Goal: Book appointment/travel/reservation

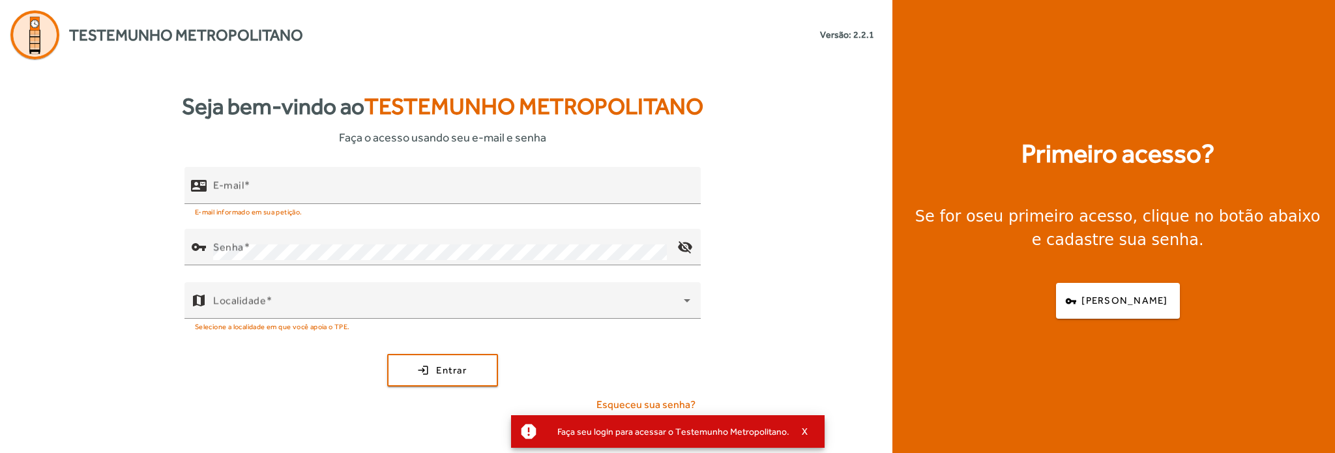
click at [428, 179] on div "E-mail" at bounding box center [451, 185] width 477 height 37
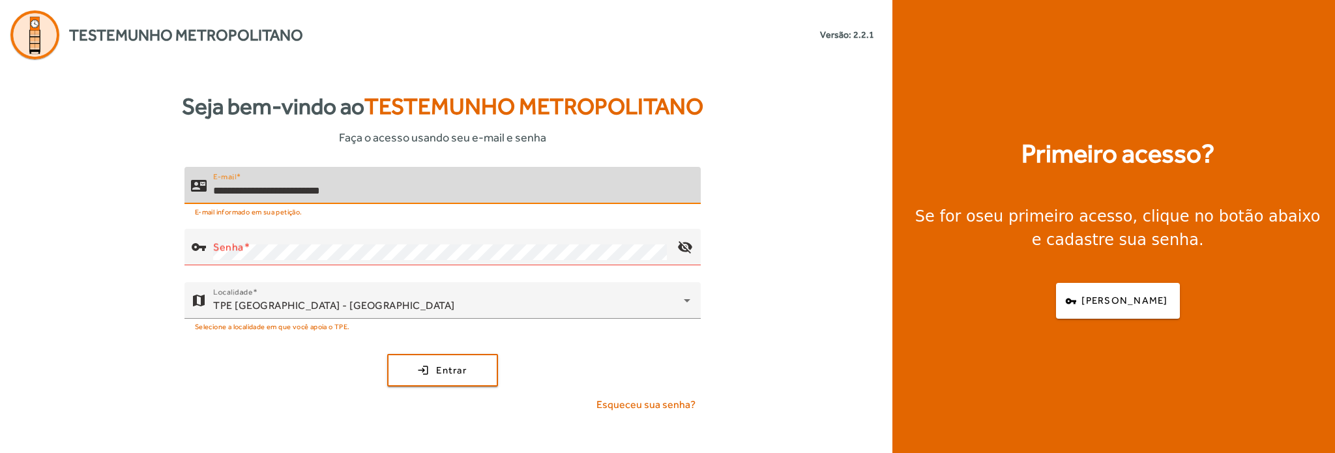
type input "**********"
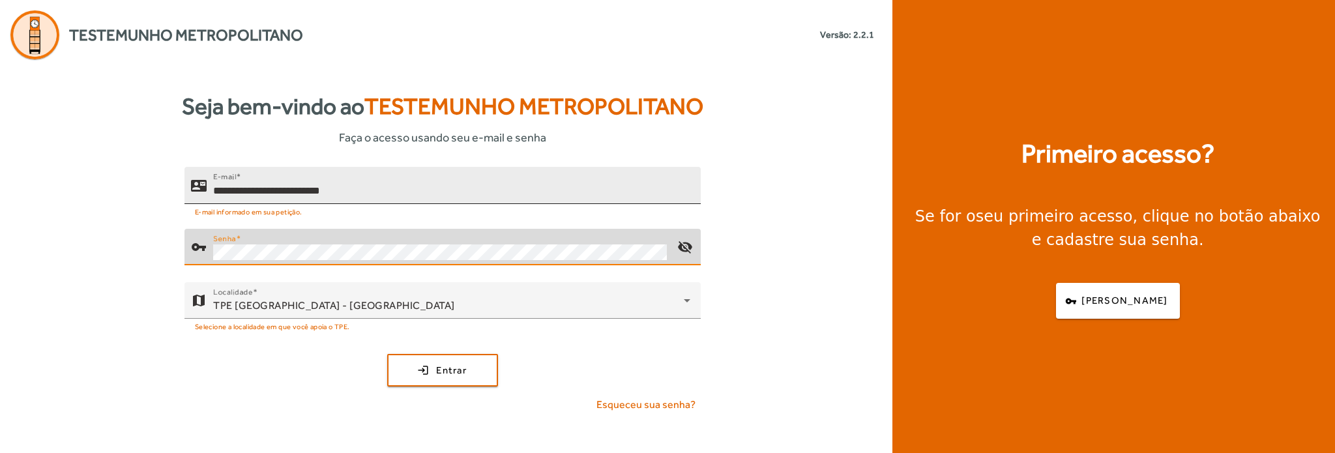
click at [387, 354] on button "login Entrar" at bounding box center [442, 370] width 111 height 33
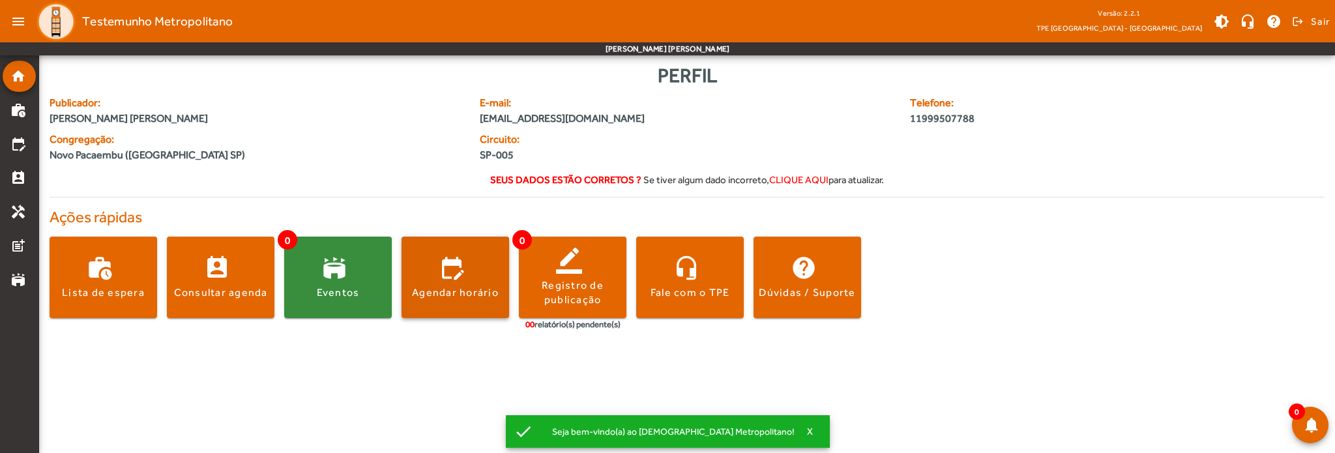
click at [428, 280] on span at bounding box center [456, 277] width 108 height 31
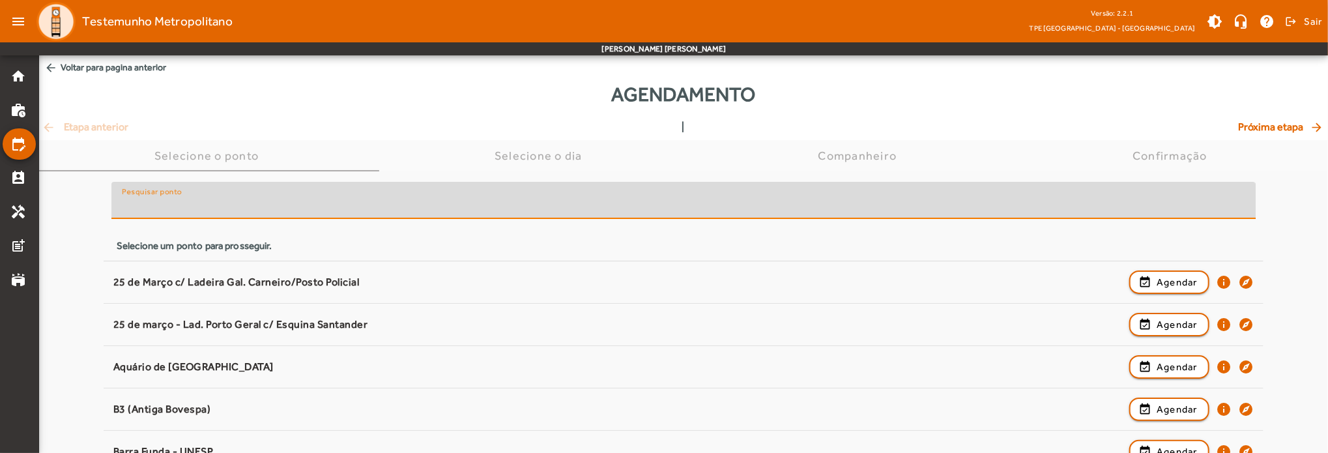
click at [212, 201] on input "Pesquisar ponto" at bounding box center [684, 206] width 1124 height 16
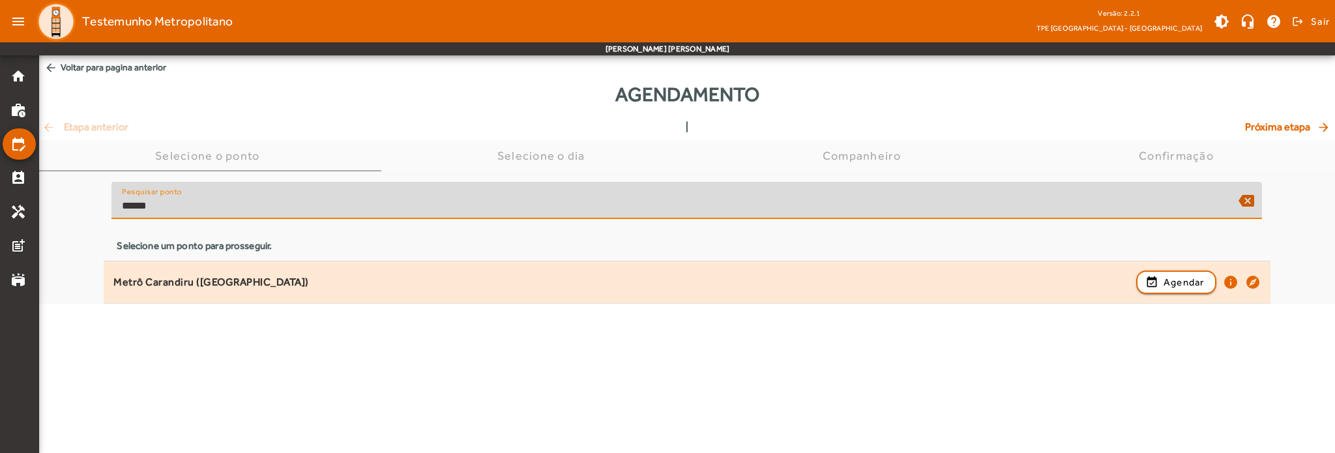
type input "******"
click at [230, 280] on div "Metrô Carandiru ([GEOGRAPHIC_DATA])" at bounding box center [621, 283] width 1016 height 14
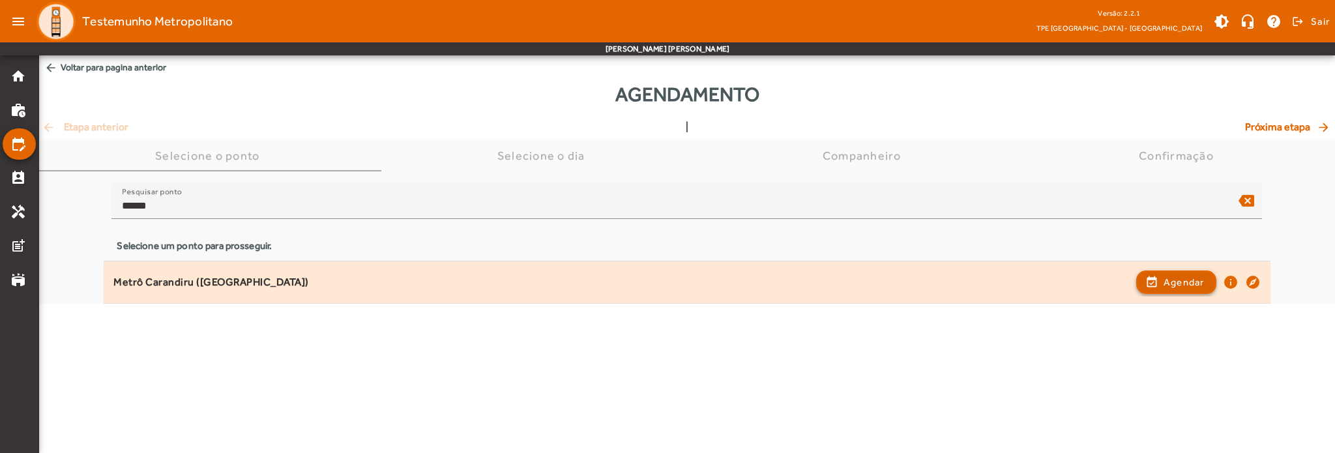
click at [1180, 289] on span "button" at bounding box center [1176, 282] width 78 height 31
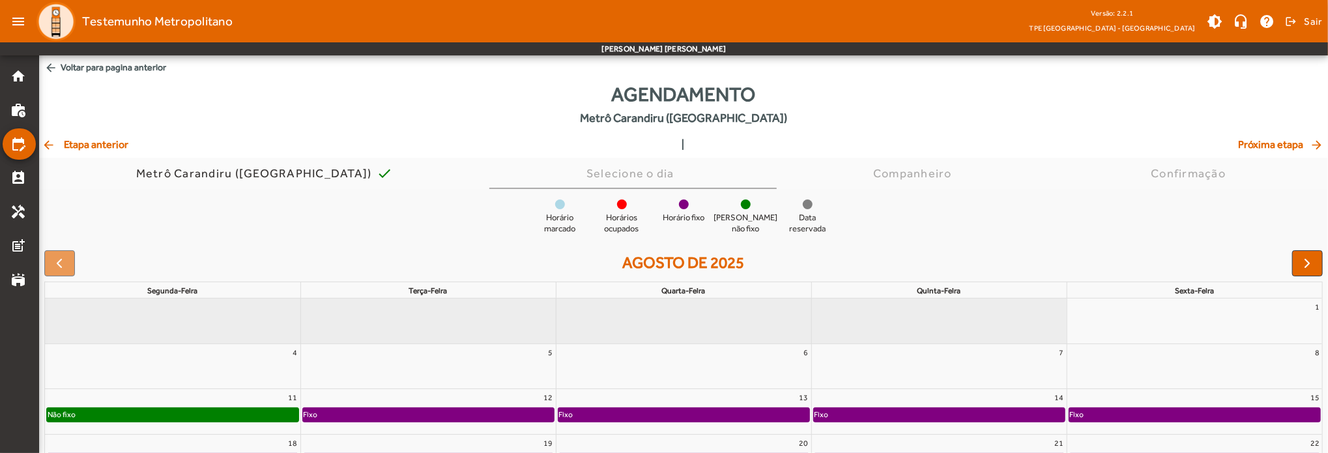
scroll to position [124, 0]
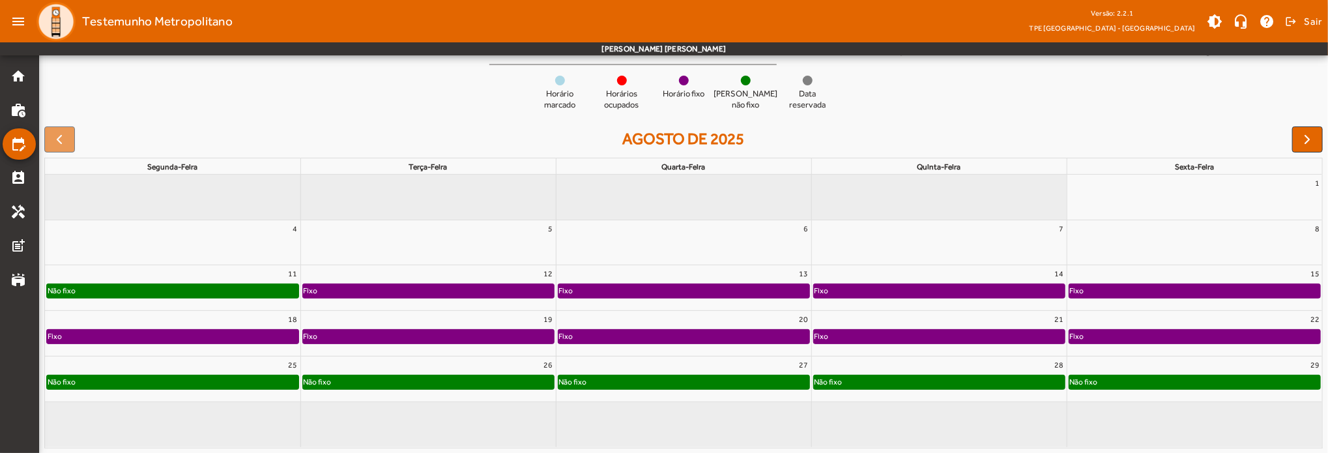
click at [211, 293] on div "Não fixo" at bounding box center [173, 290] width 252 height 13
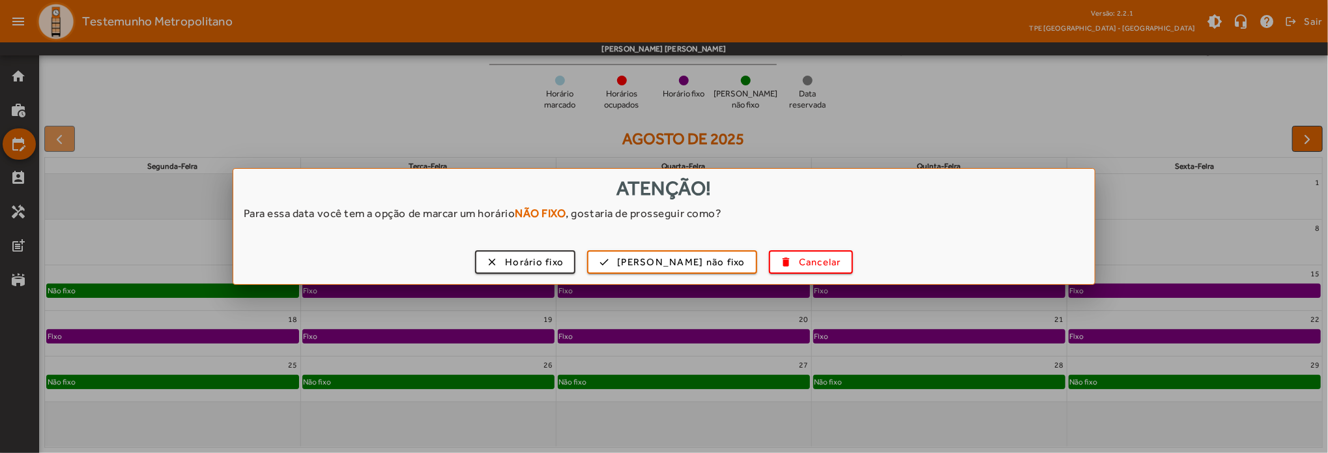
scroll to position [0, 0]
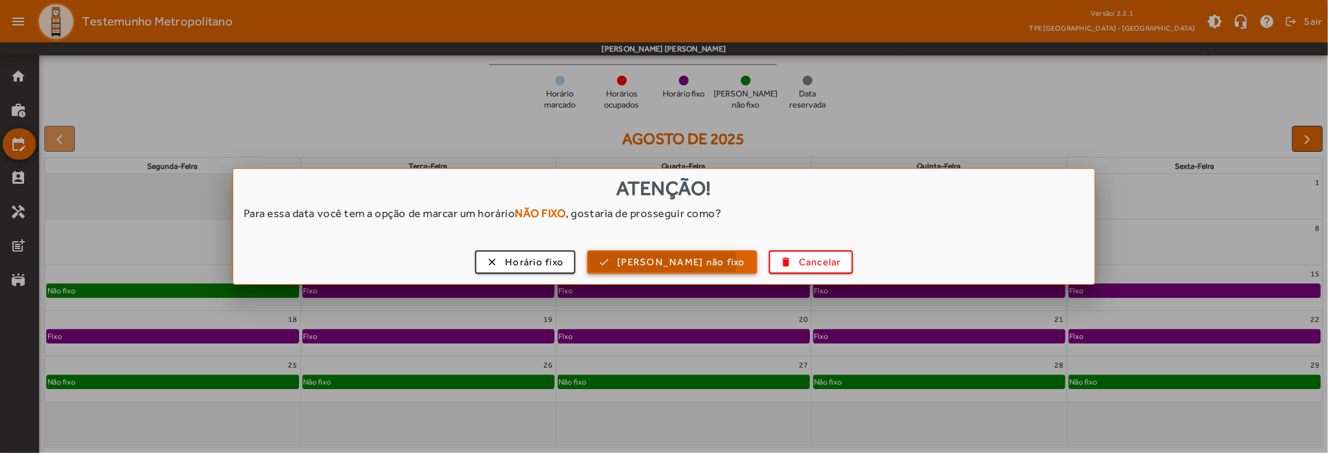
click at [686, 259] on span "[PERSON_NAME] não fixo" at bounding box center [681, 262] width 128 height 15
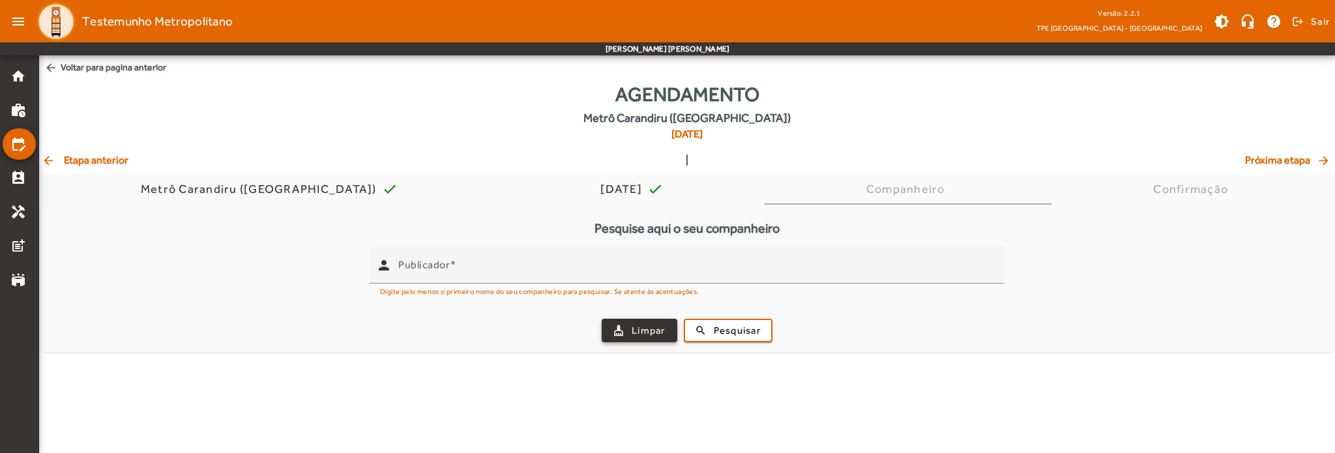
click at [657, 334] on span "Limpar" at bounding box center [649, 330] width 34 height 15
click at [85, 169] on div "Agendamento [PERSON_NAME] ([GEOGRAPHIC_DATA]) [DATE] arrow_back Etapa anterior …" at bounding box center [687, 217] width 1296 height 274
click at [48, 159] on mat-icon "arrow_back" at bounding box center [50, 160] width 16 height 13
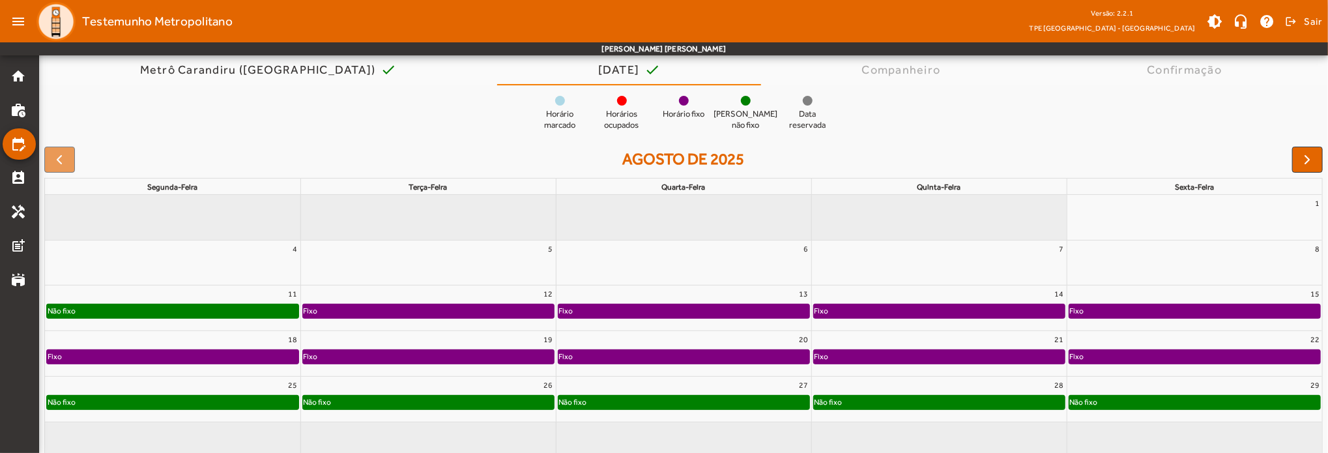
scroll to position [139, 0]
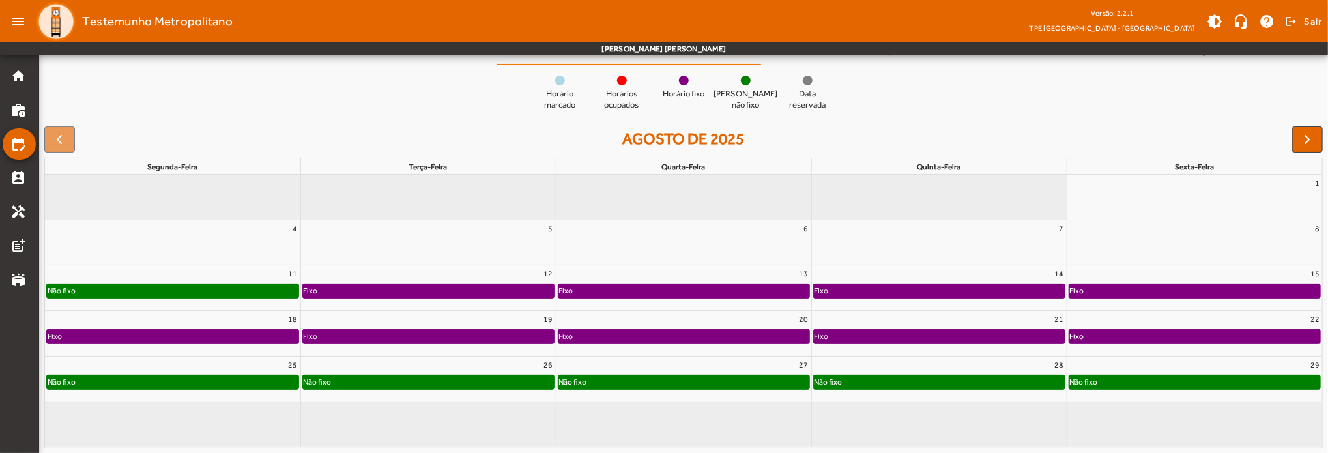
click at [370, 289] on div "Fixo" at bounding box center [428, 290] width 251 height 13
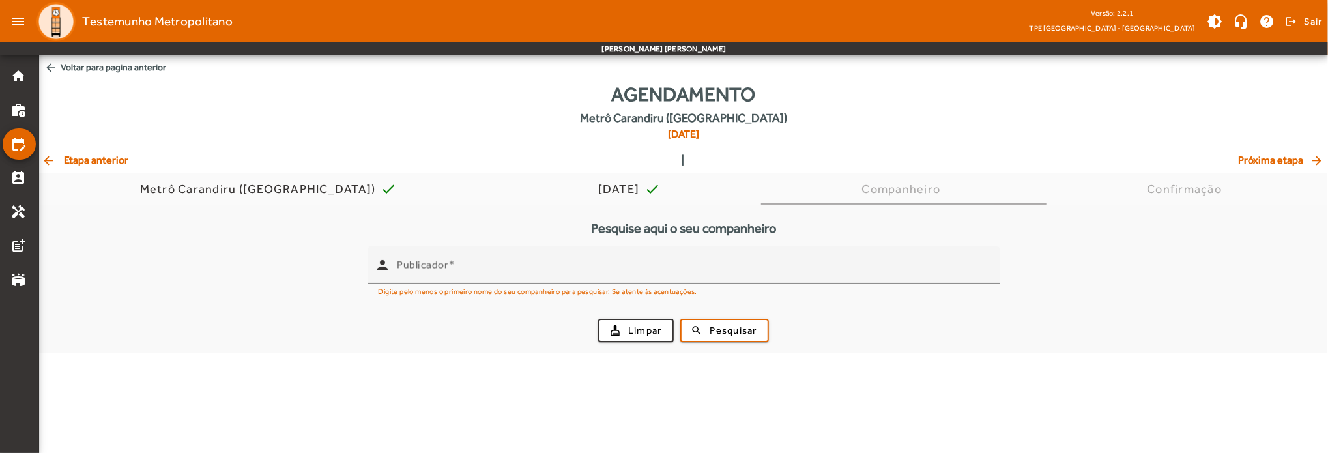
scroll to position [0, 0]
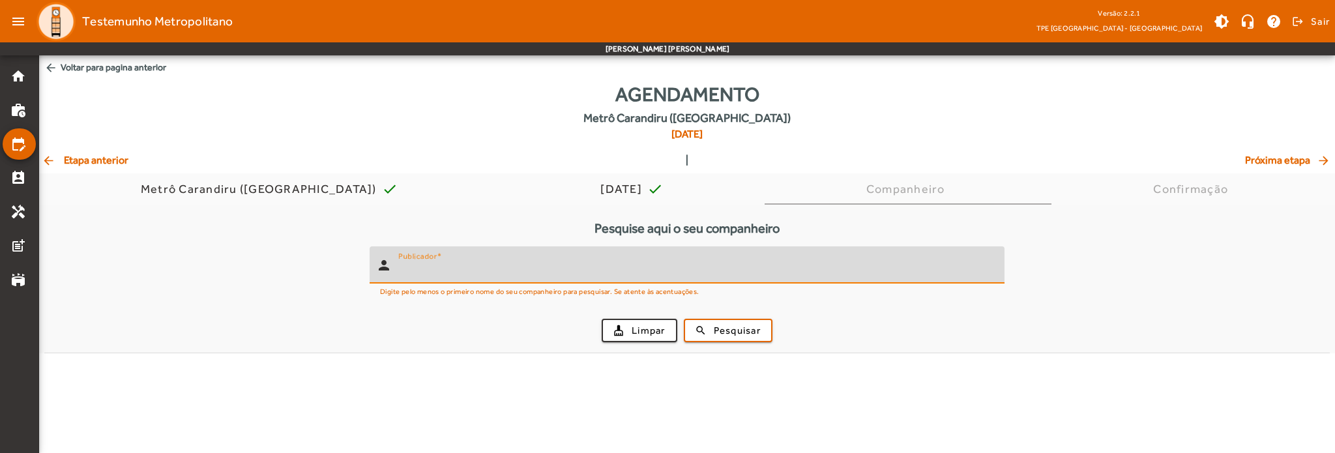
click at [475, 270] on input "Publicador" at bounding box center [696, 271] width 596 height 16
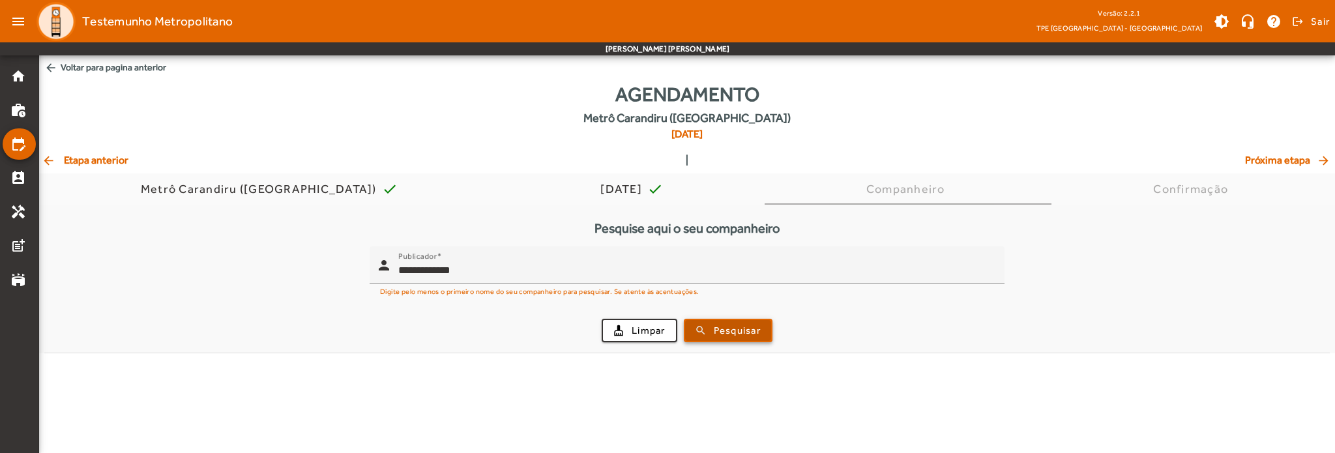
click at [725, 324] on span "Pesquisar" at bounding box center [737, 330] width 47 height 15
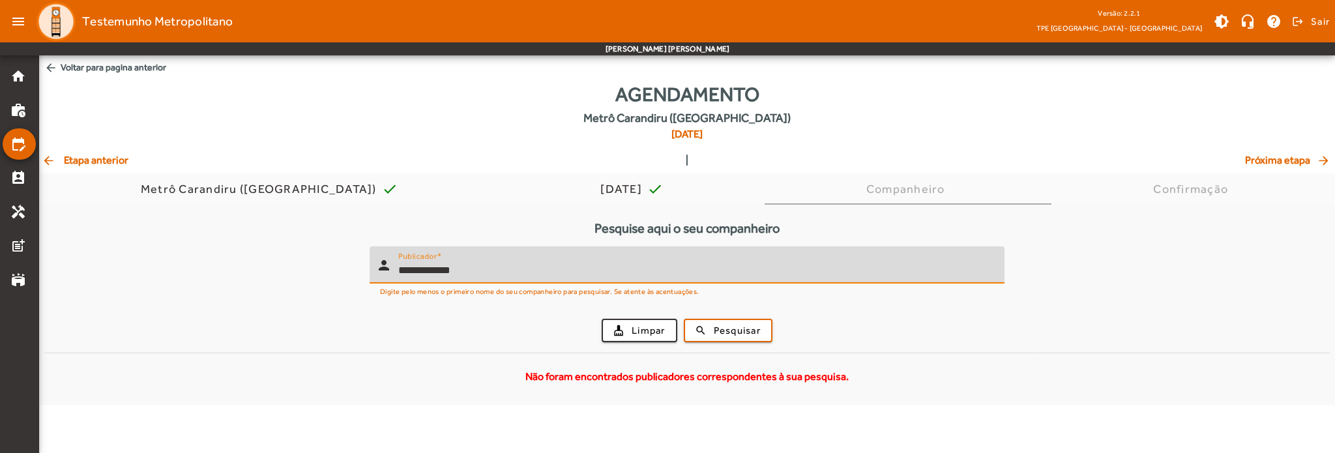
click at [450, 267] on input "**********" at bounding box center [696, 271] width 596 height 16
click at [441, 270] on input "**********" at bounding box center [696, 271] width 596 height 16
drag, startPoint x: 441, startPoint y: 270, endPoint x: 478, endPoint y: 273, distance: 37.9
click at [443, 270] on input "**********" at bounding box center [696, 271] width 596 height 16
type input "********"
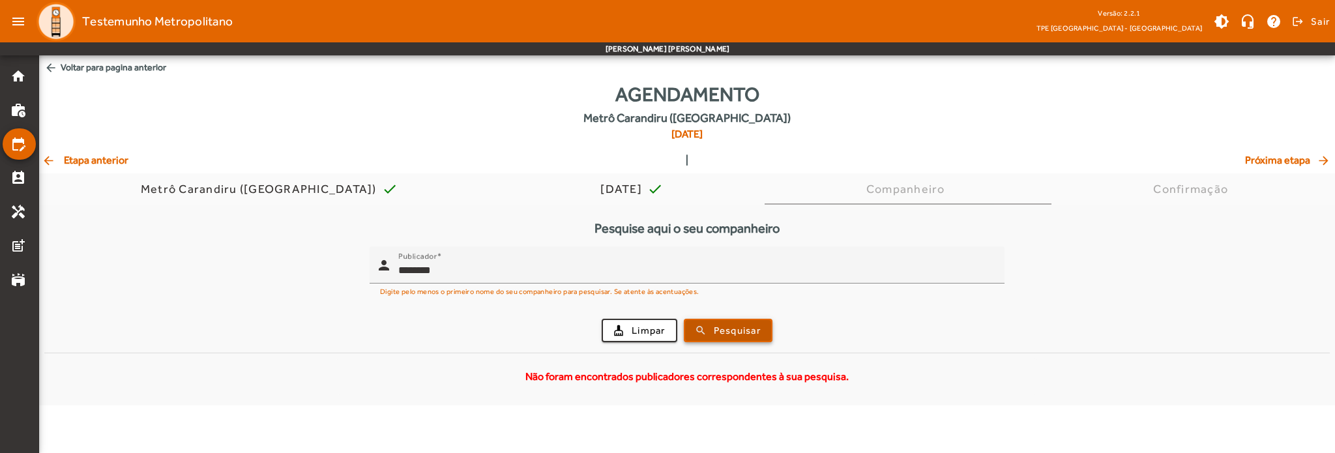
click at [714, 334] on span "Pesquisar" at bounding box center [737, 330] width 47 height 15
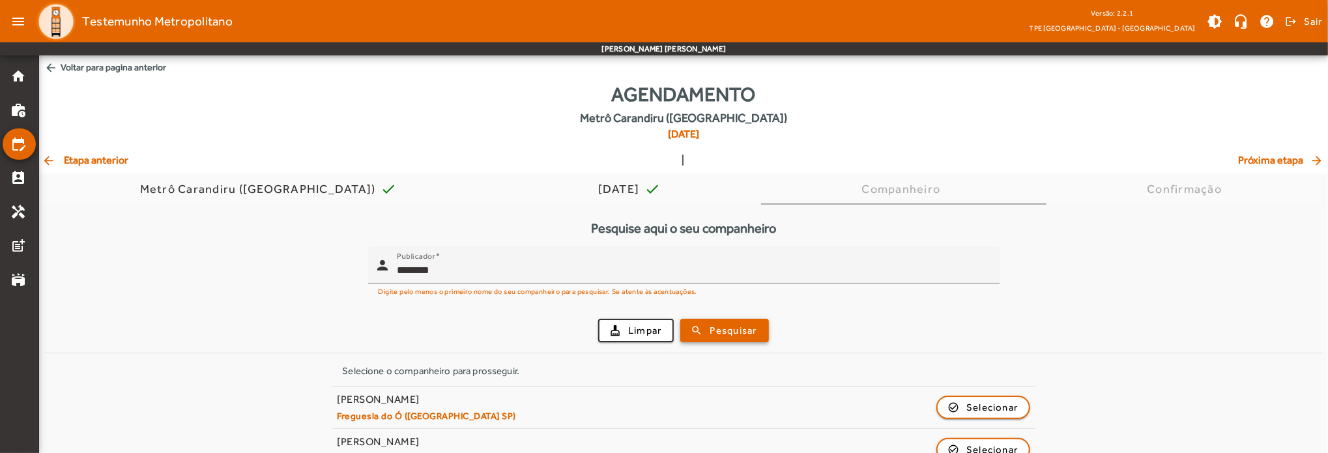
scroll to position [70, 0]
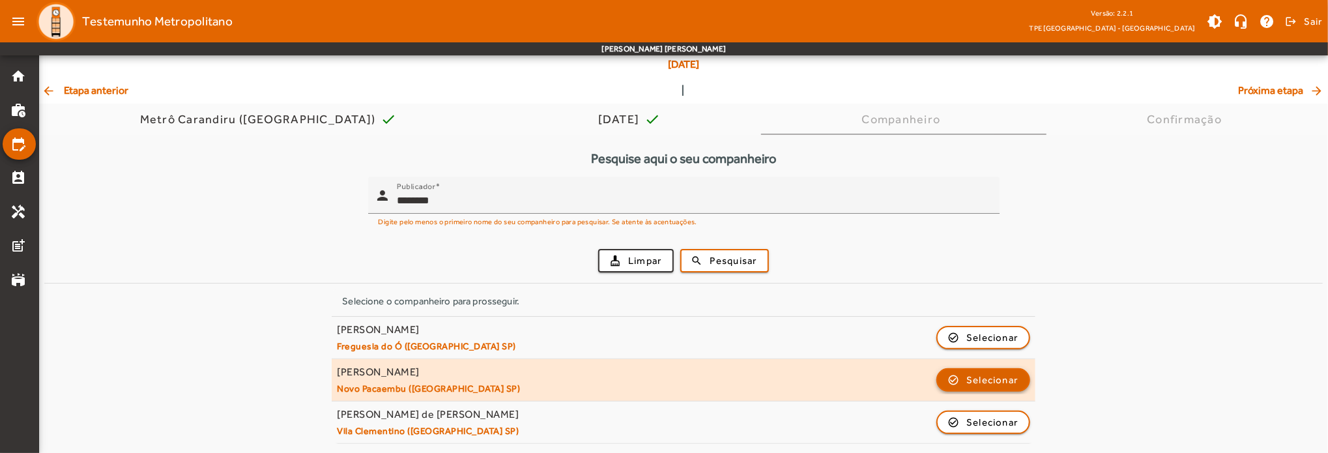
click at [952, 383] on span "button" at bounding box center [983, 379] width 91 height 31
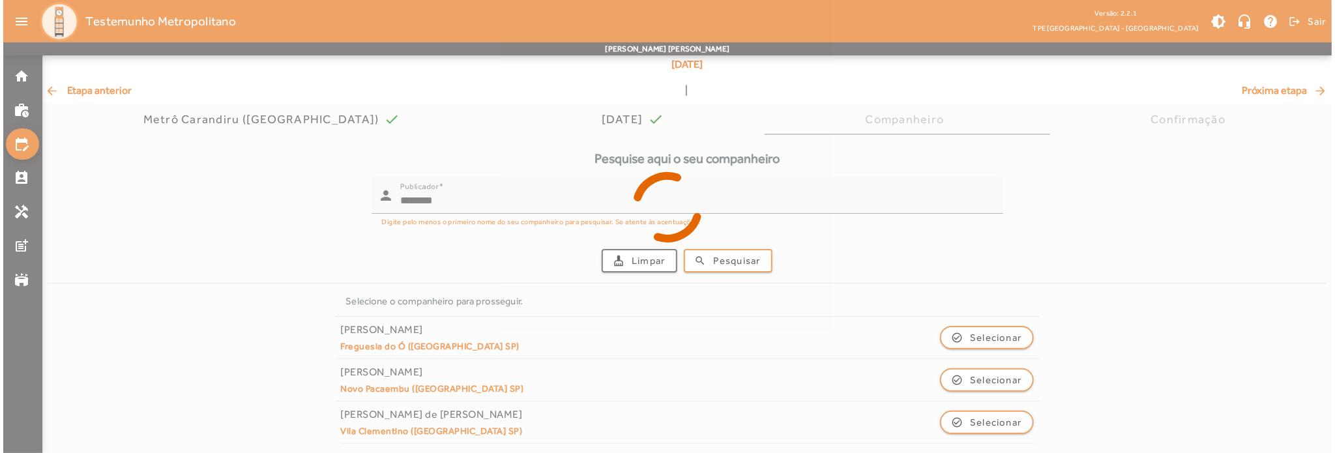
scroll to position [0, 0]
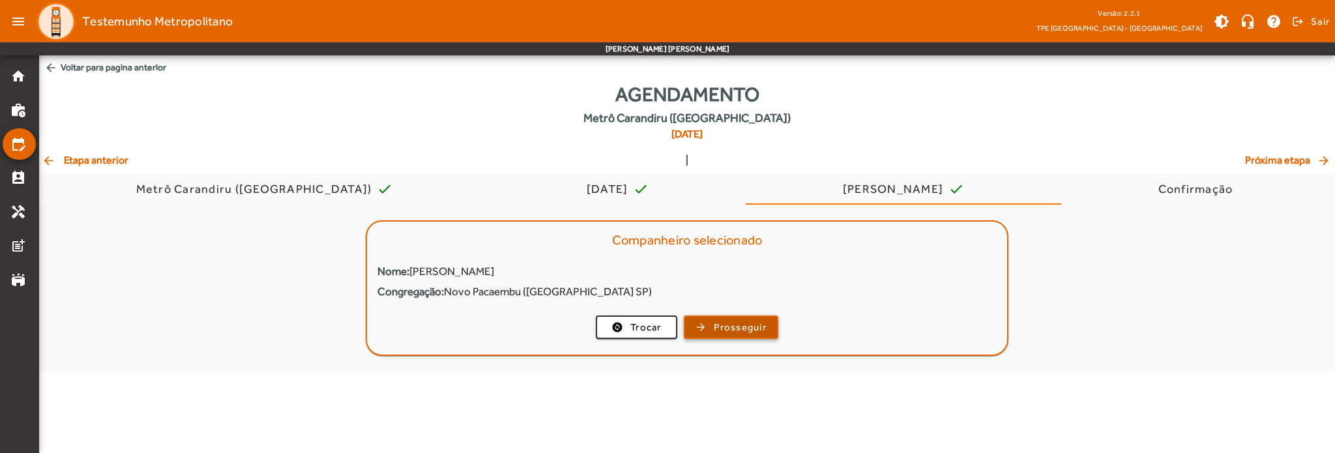
click at [727, 329] on span "Prosseguir" at bounding box center [740, 327] width 53 height 15
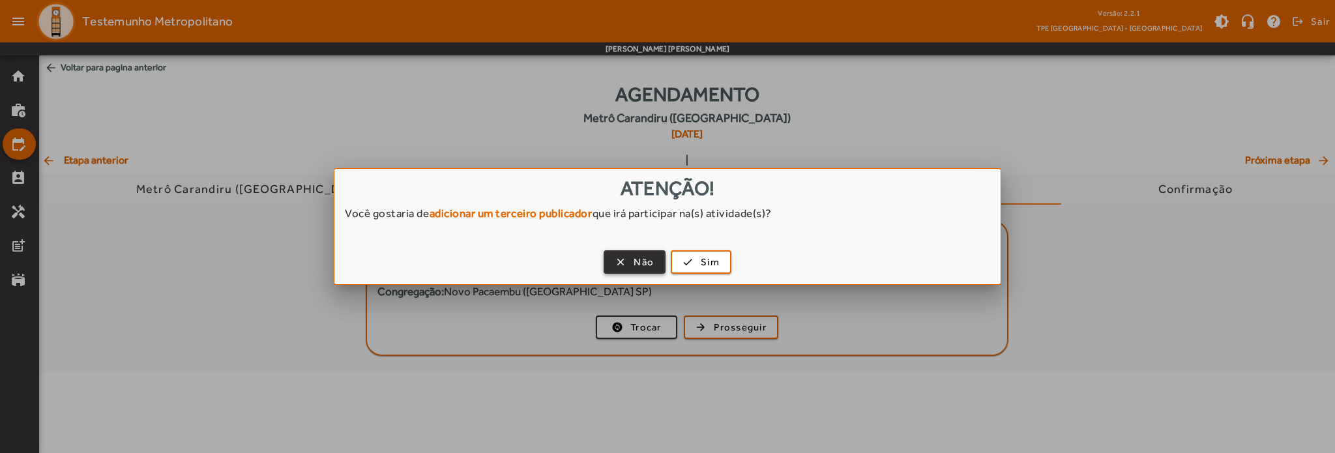
click at [650, 261] on span "Não" at bounding box center [644, 262] width 20 height 15
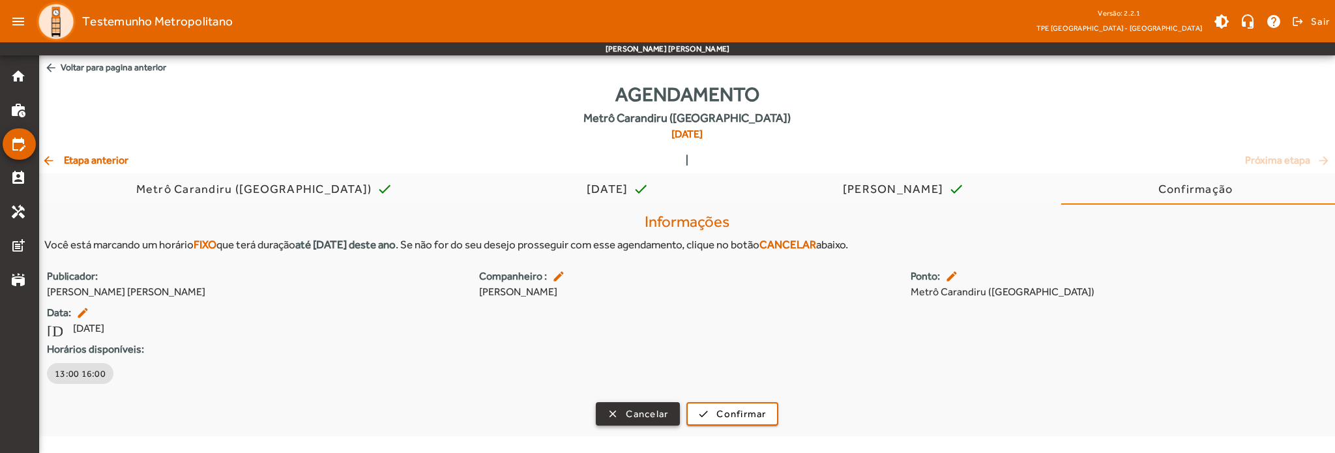
click at [630, 421] on span "Cancelar" at bounding box center [647, 414] width 42 height 15
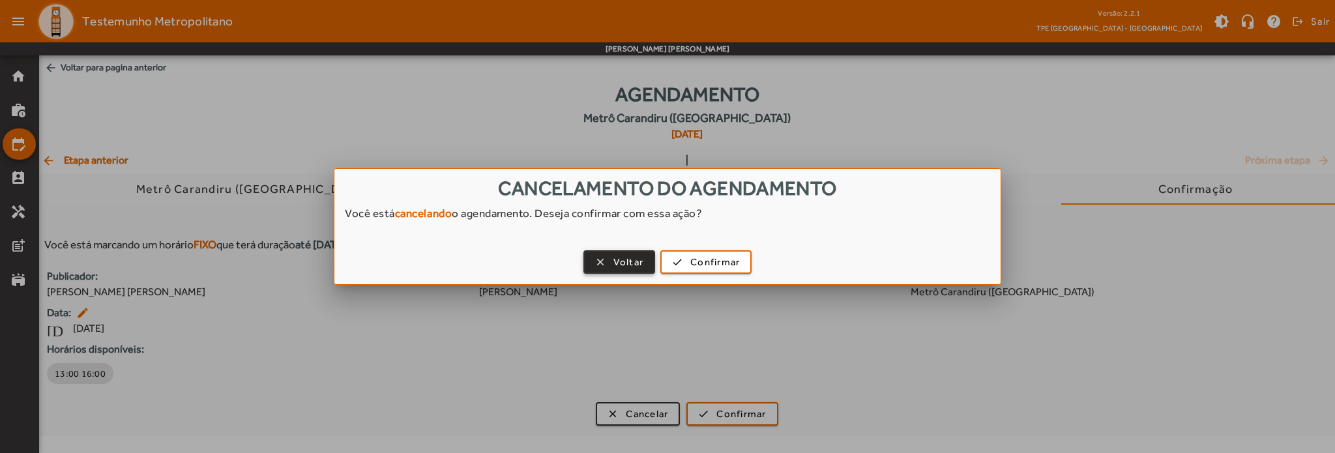
click at [646, 267] on span "button" at bounding box center [620, 261] width 70 height 31
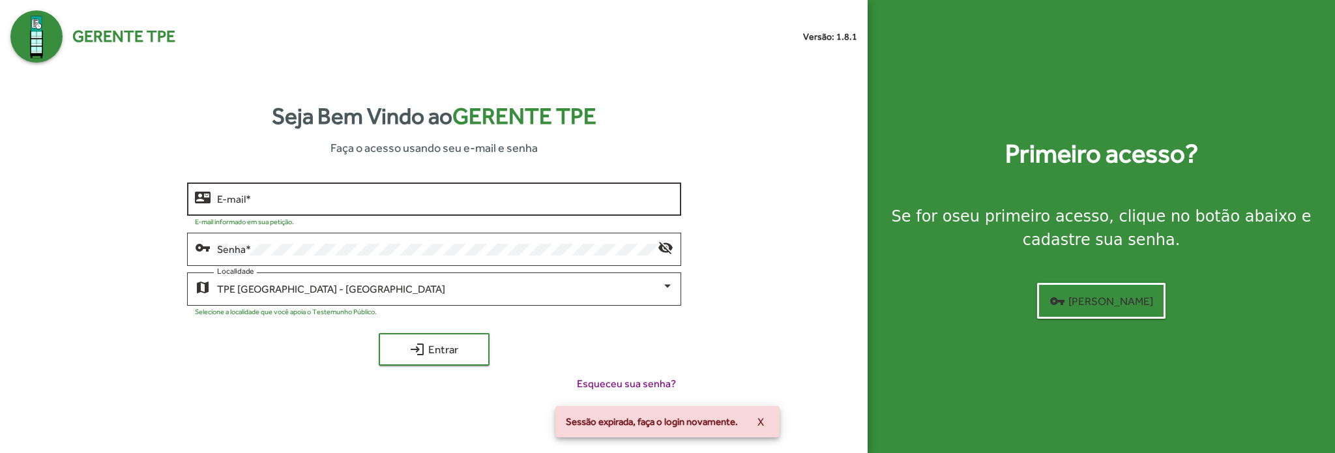
click at [321, 203] on input "E-mail *" at bounding box center [445, 200] width 456 height 12
type input "**********"
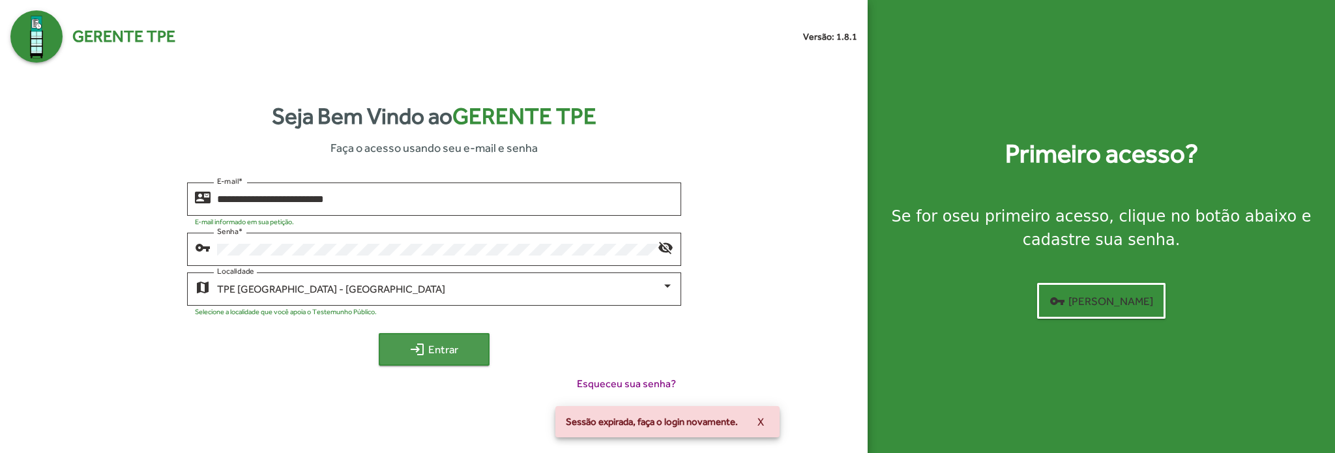
click at [409, 348] on mat-icon "login" at bounding box center [417, 350] width 16 height 16
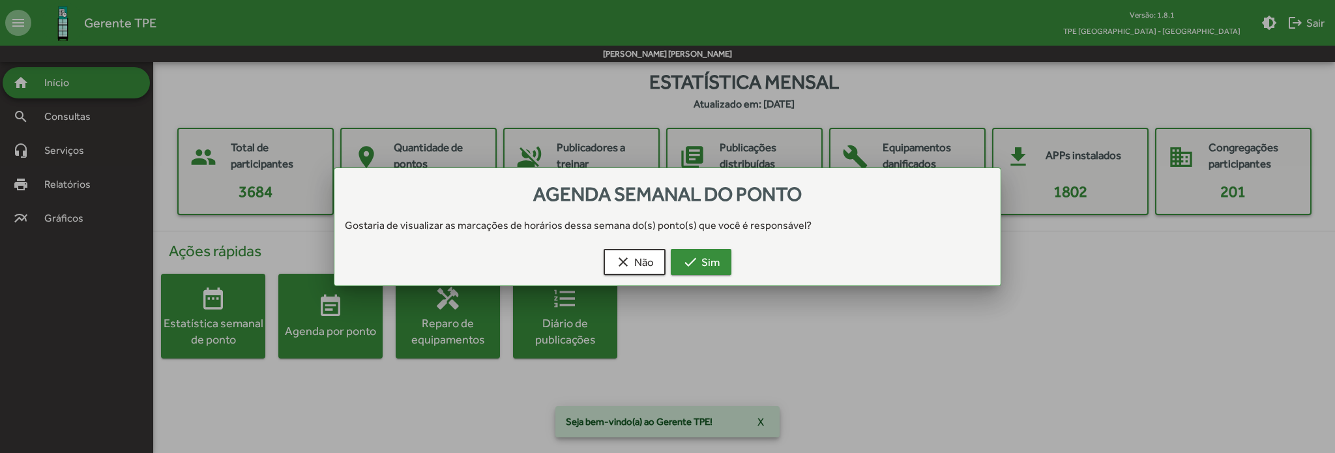
click at [690, 262] on mat-icon "check" at bounding box center [690, 262] width 16 height 16
